Goal: Task Accomplishment & Management: Manage account settings

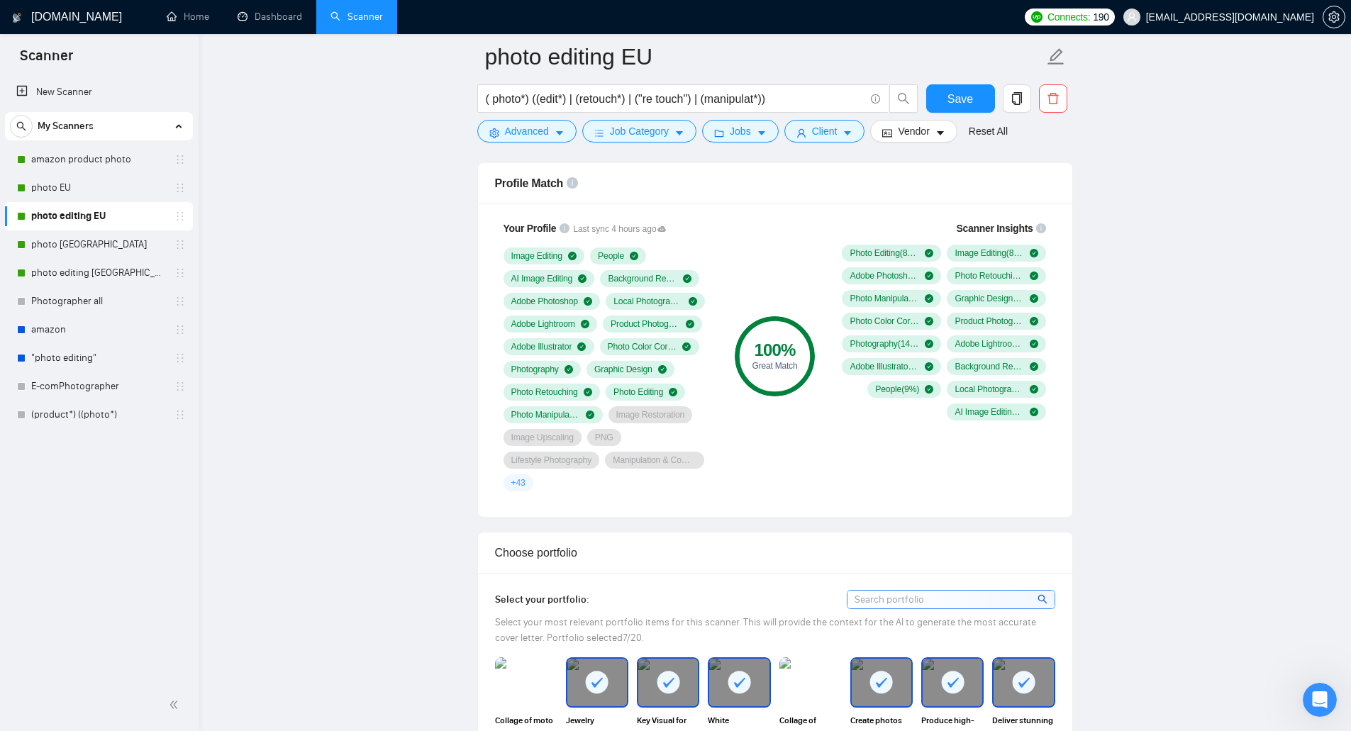
scroll to position [922, 0]
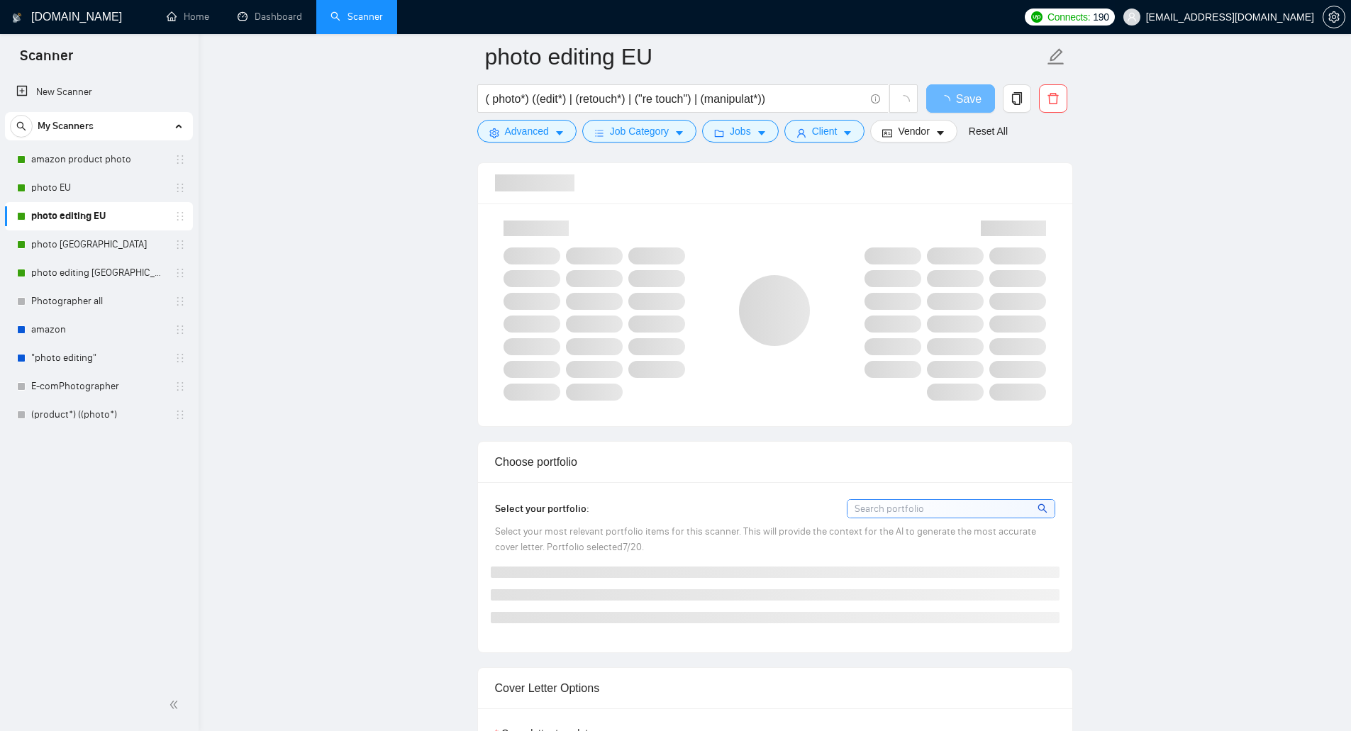
scroll to position [922, 0]
click at [1286, 17] on span "[EMAIL_ADDRESS][DOMAIN_NAME]" at bounding box center [1230, 17] width 168 height 0
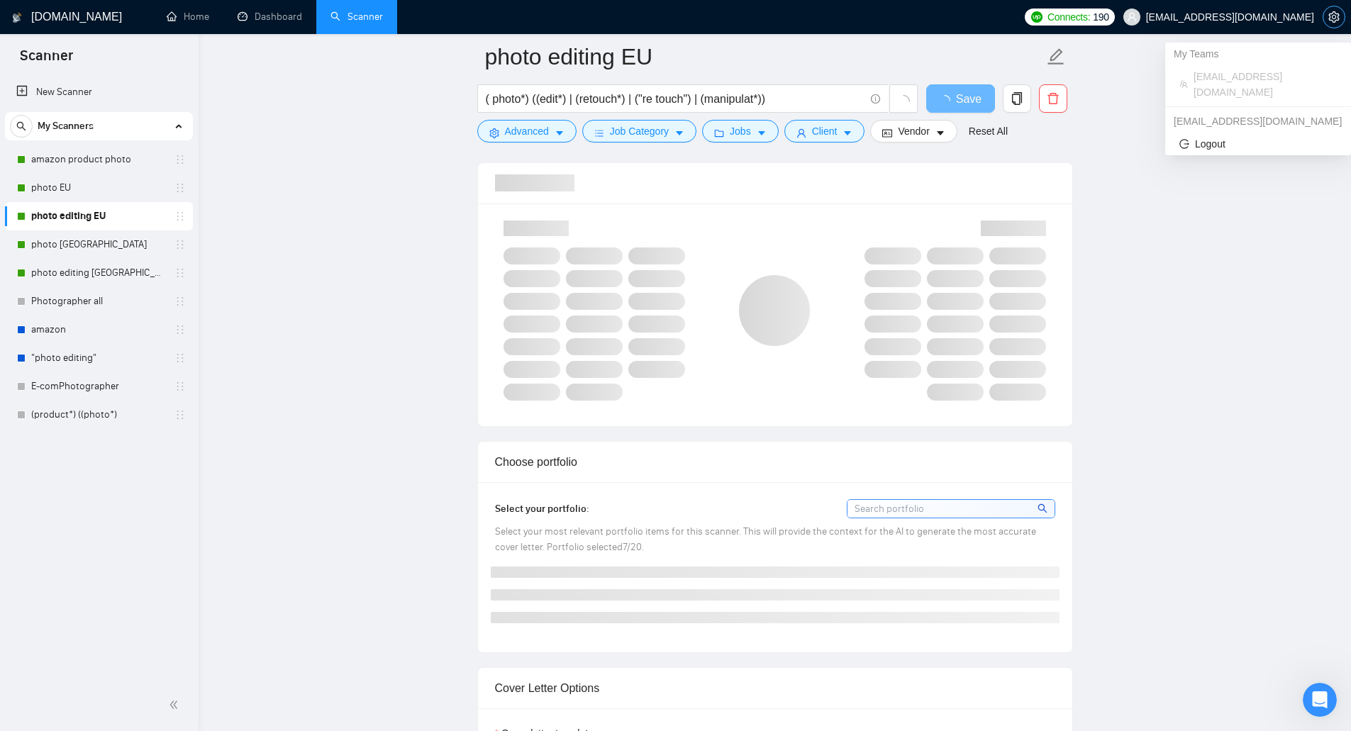
click at [1328, 7] on button "button" at bounding box center [1334, 17] width 23 height 23
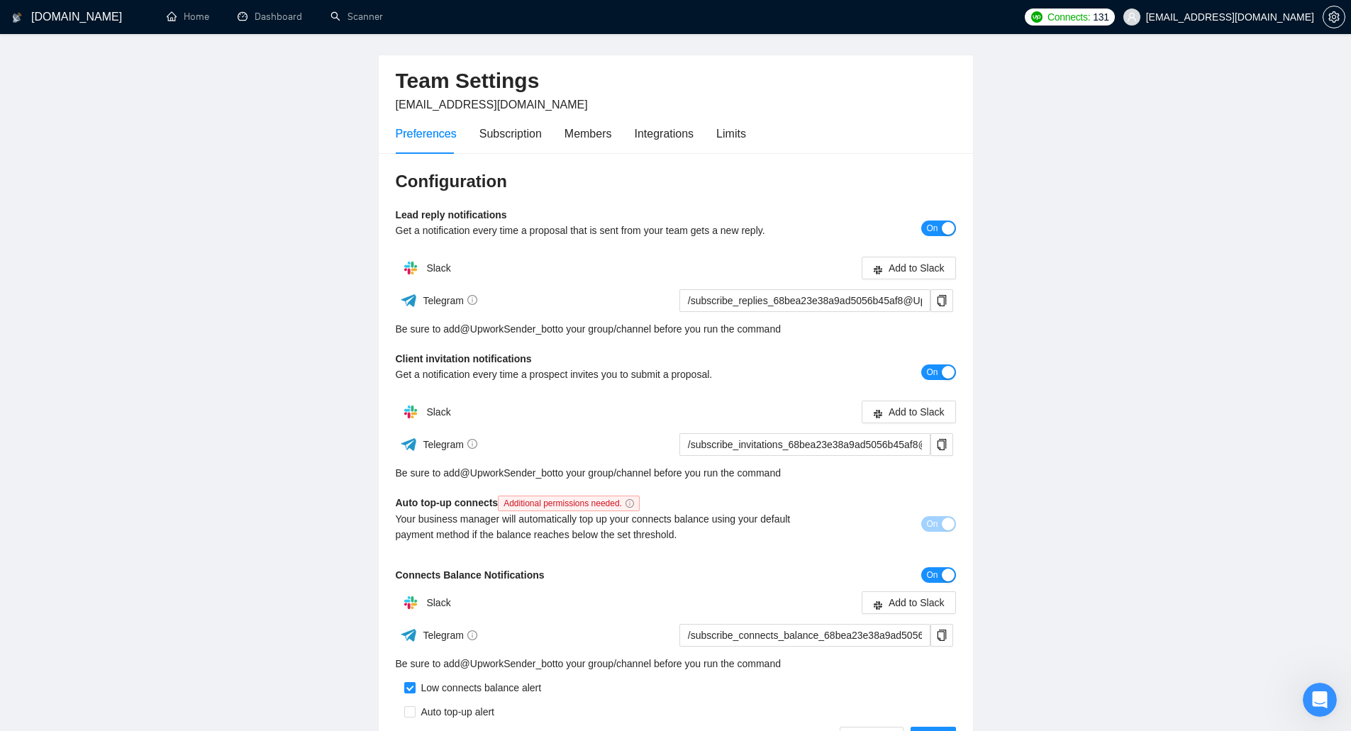
scroll to position [71, 0]
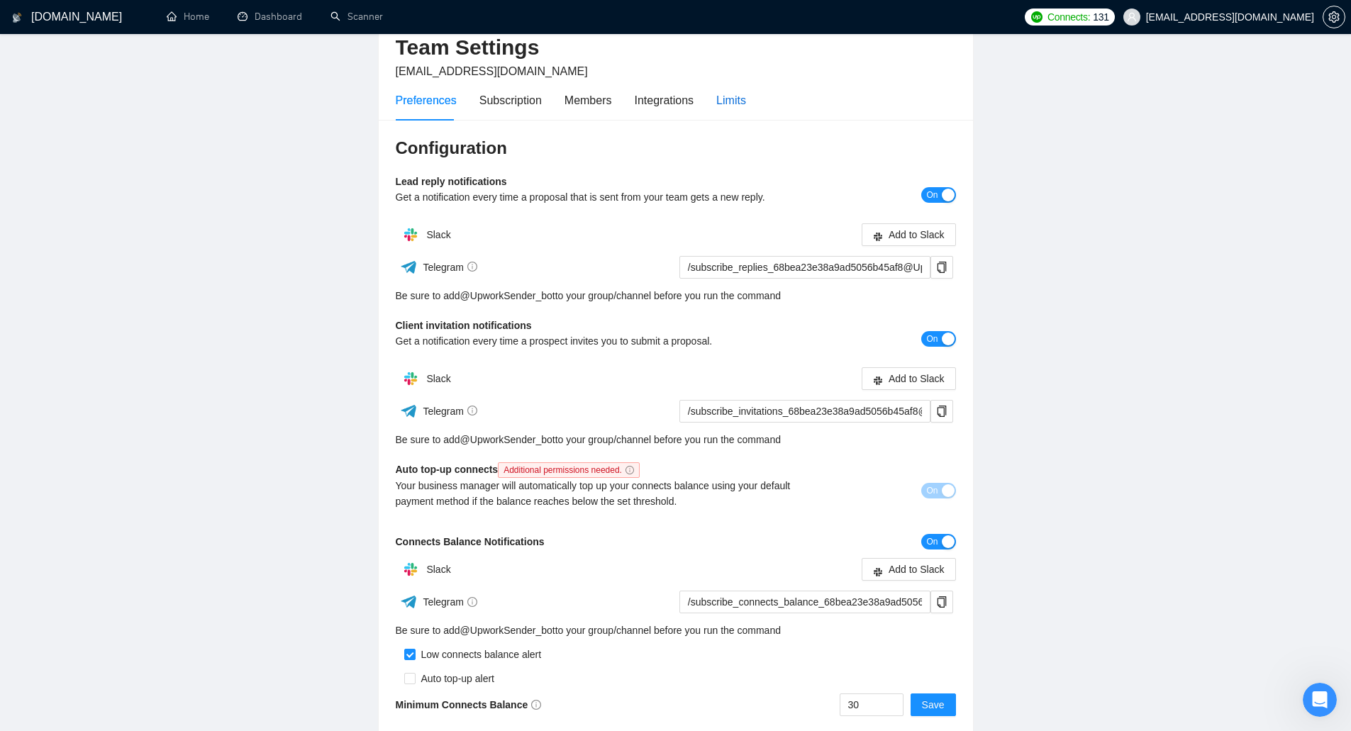
click at [738, 109] on div "Limits" at bounding box center [731, 101] width 30 height 18
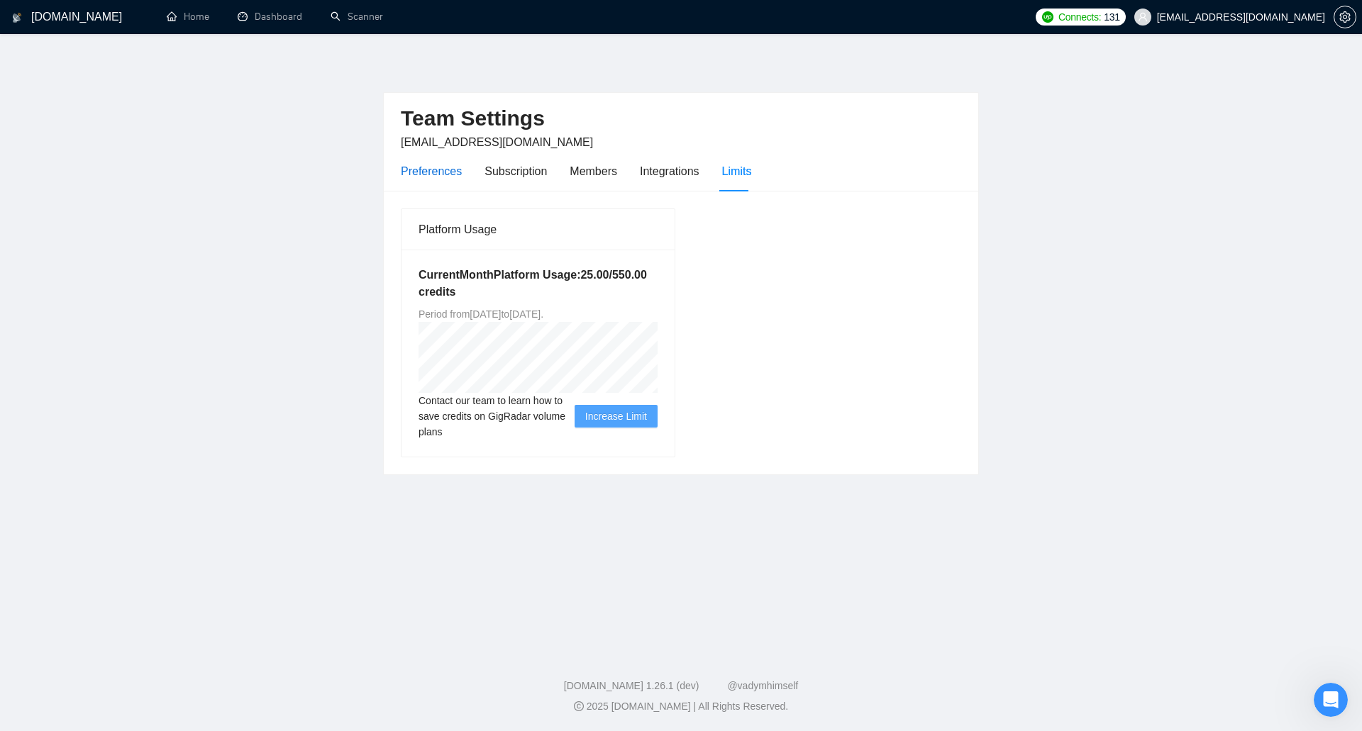
click at [427, 170] on div "Preferences" at bounding box center [431, 171] width 61 height 18
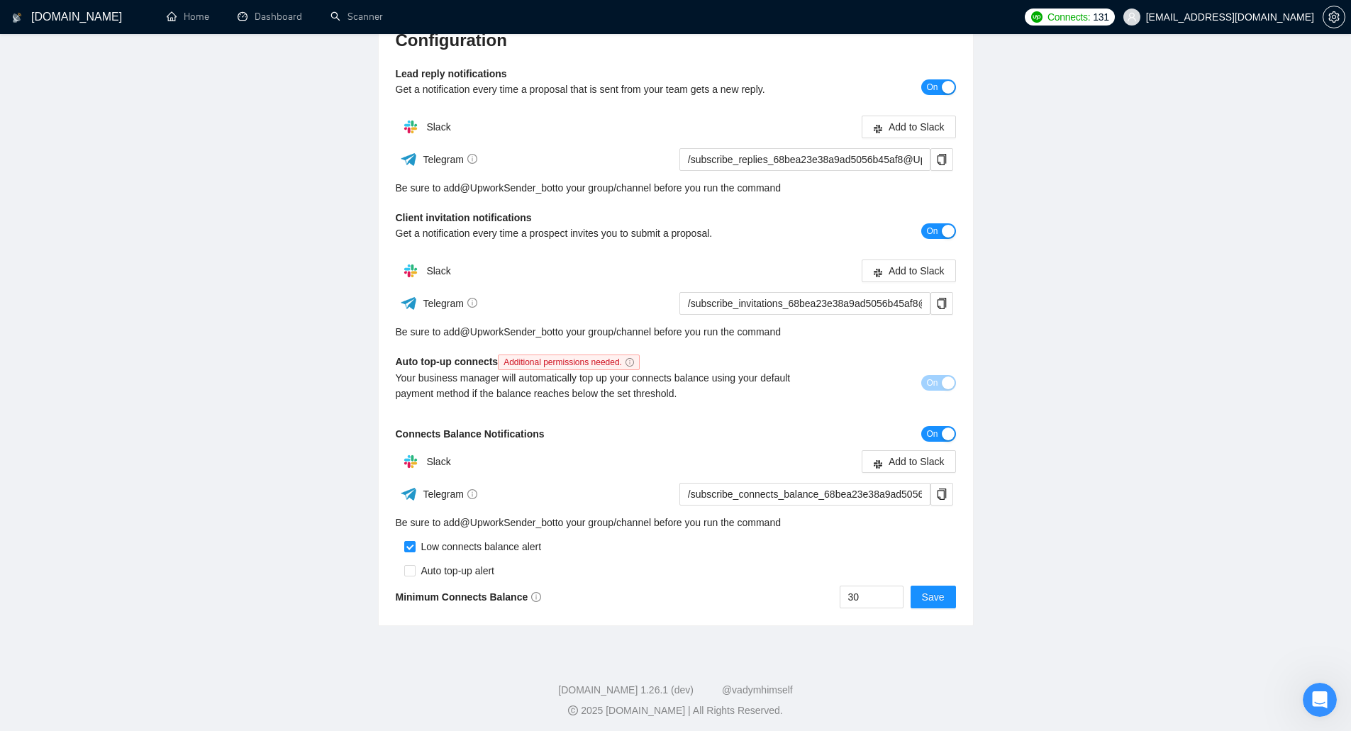
scroll to position [183, 0]
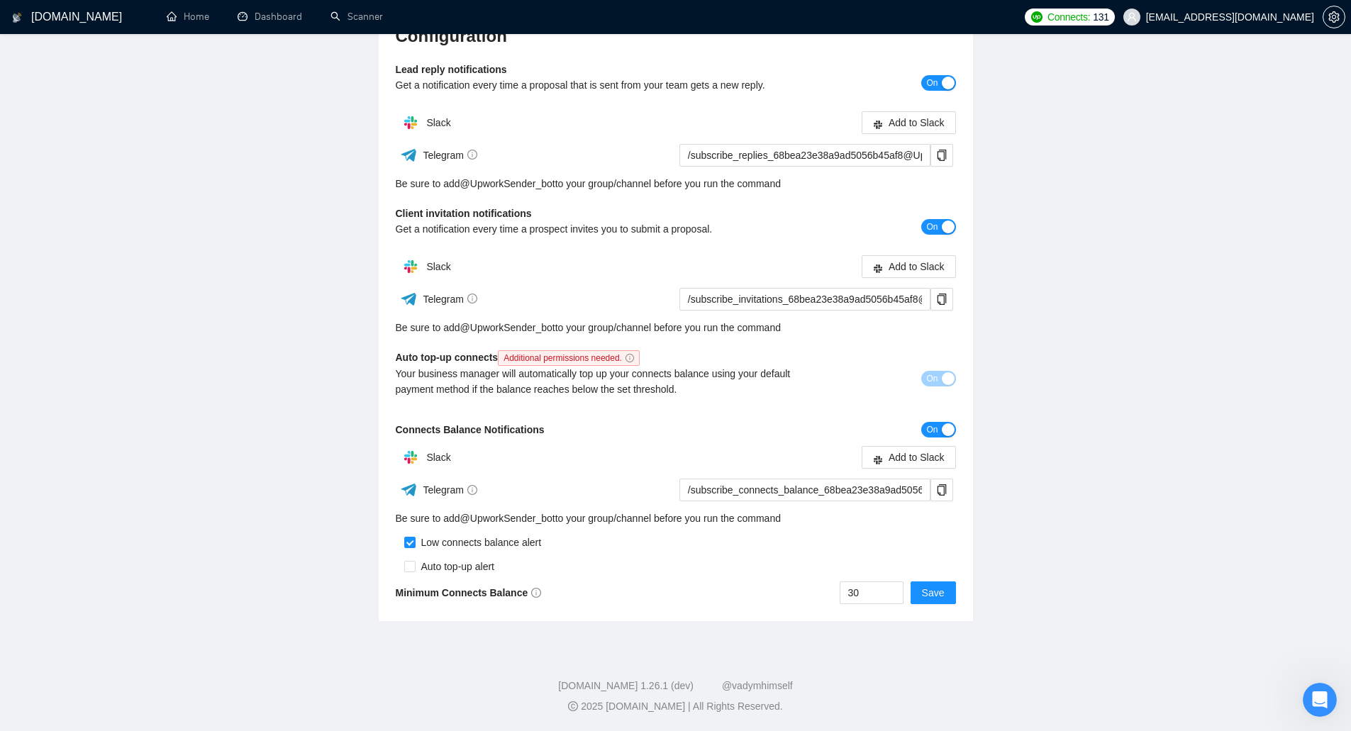
click at [570, 356] on span "Additional permissions needed." at bounding box center [569, 358] width 142 height 16
drag, startPoint x: 535, startPoint y: 355, endPoint x: 564, endPoint y: 355, distance: 29.1
click at [564, 355] on span "Additional permissions needed." at bounding box center [569, 358] width 142 height 16
